Goal: Information Seeking & Learning: Find specific fact

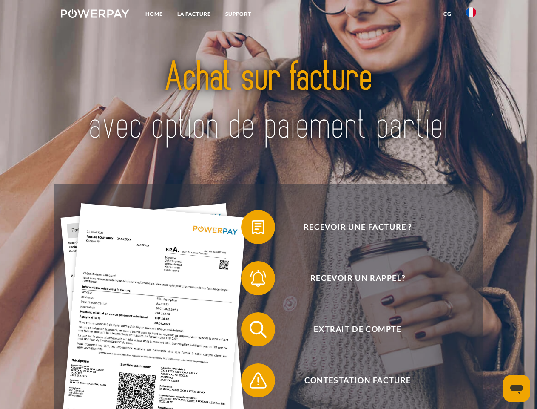
click at [95, 15] on img at bounding box center [95, 13] width 69 height 9
click at [472, 15] on img at bounding box center [471, 12] width 10 height 10
click at [448, 14] on link "CG" at bounding box center [448, 13] width 23 height 15
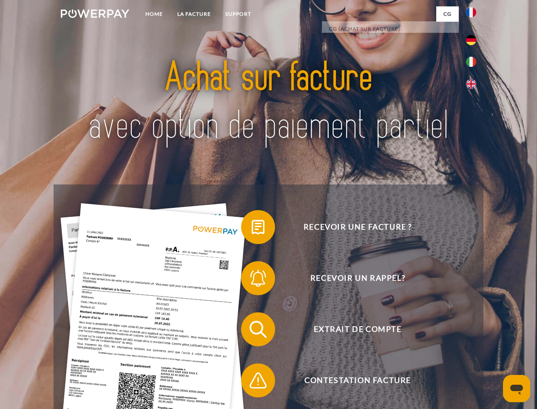
click at [252, 229] on span at bounding box center [245, 227] width 43 height 43
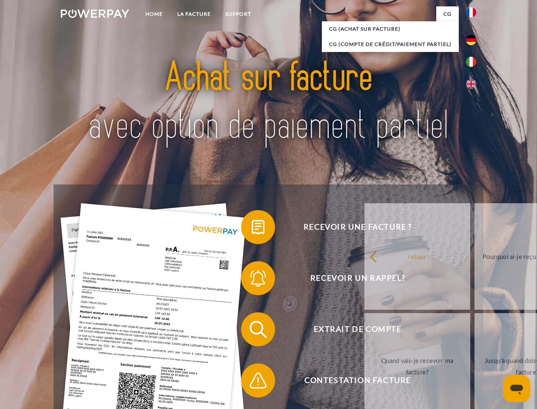
click at [252, 280] on div "Recevoir une facture ? Recevoir un rappel? Extrait de compte retour" at bounding box center [269, 354] width 430 height 340
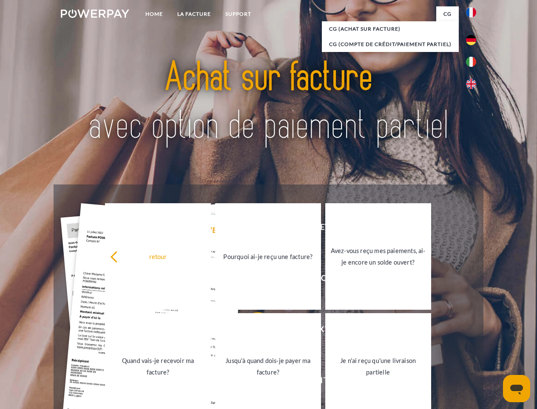
click at [252, 331] on link "Jusqu'à quand dois-je payer ma facture?" at bounding box center [268, 366] width 106 height 106
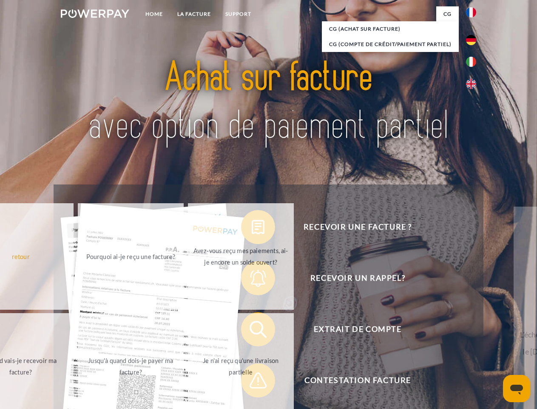
click at [252, 382] on span at bounding box center [245, 380] width 43 height 43
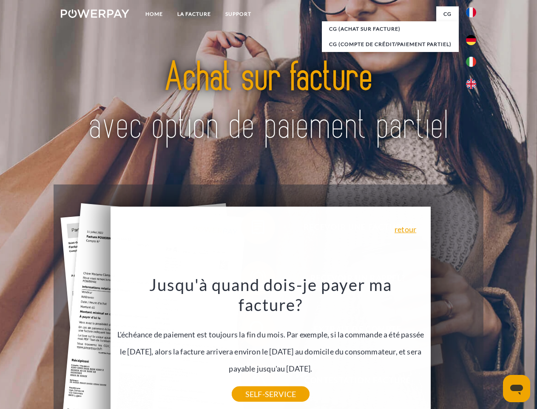
click at [517, 388] on icon "Ouvrir la fenêtre de messagerie" at bounding box center [517, 389] width 13 height 10
